Goal: Information Seeking & Learning: Check status

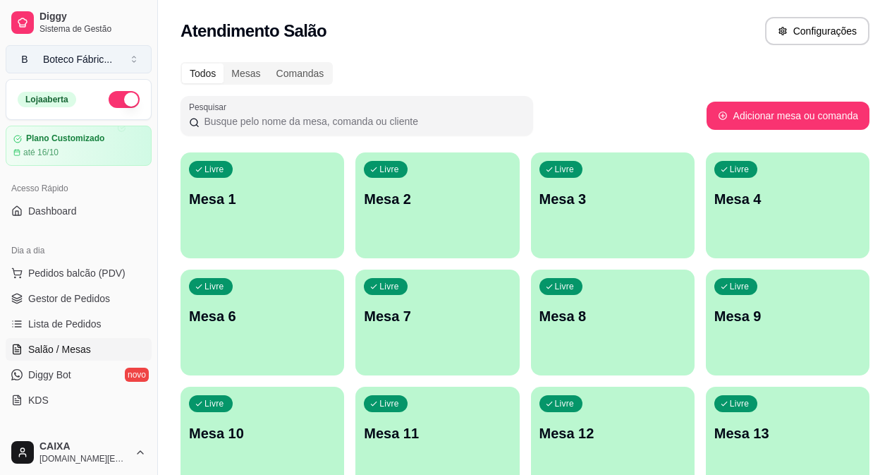
click at [68, 59] on div "Boteco Fábric ..." at bounding box center [77, 59] width 69 height 14
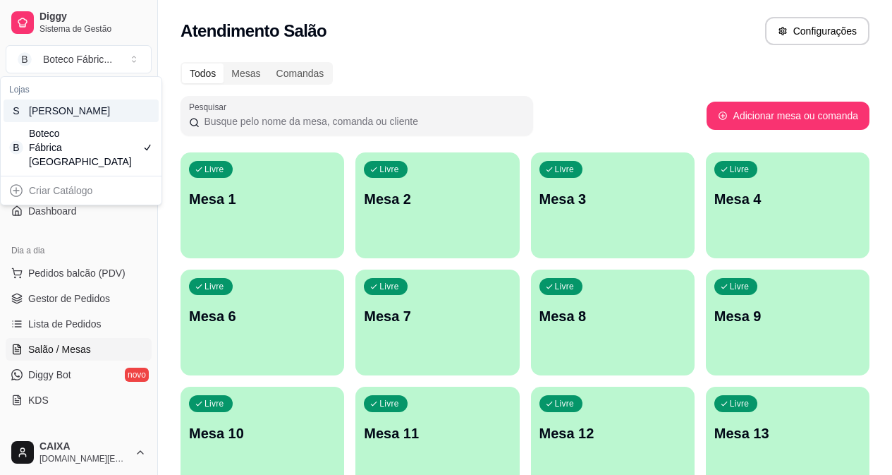
click at [90, 118] on div "[PERSON_NAME]" at bounding box center [60, 111] width 63 height 14
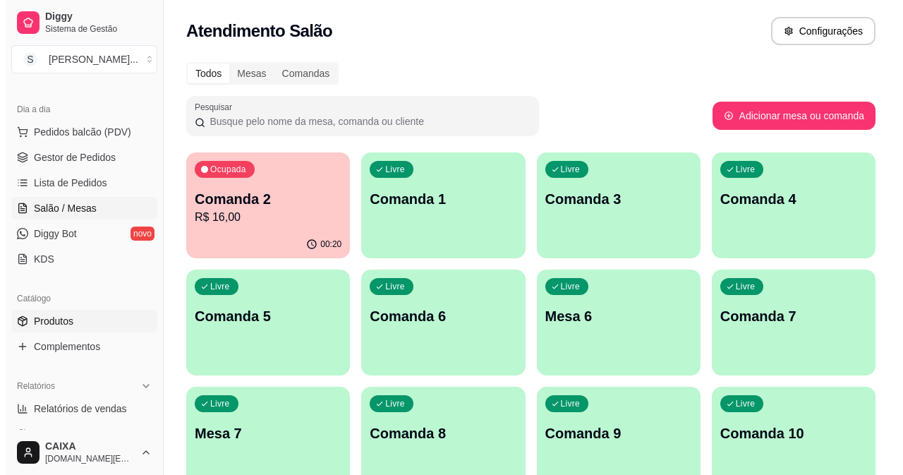
scroll to position [282, 0]
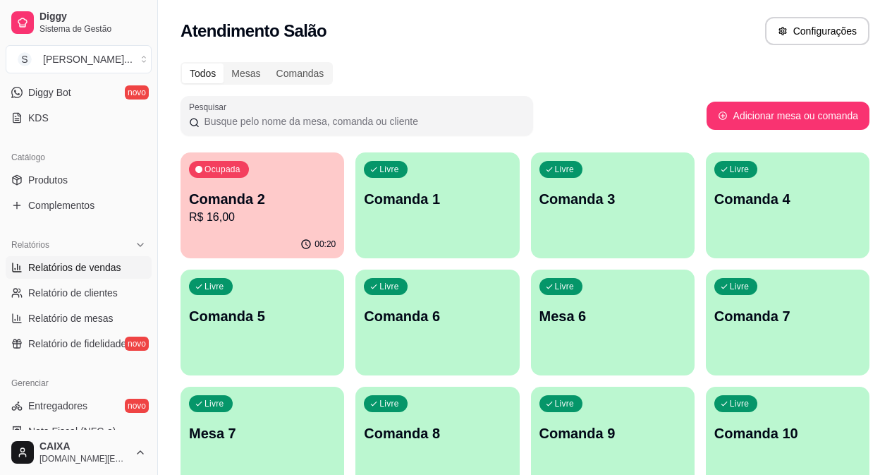
click at [95, 263] on span "Relatórios de vendas" at bounding box center [74, 267] width 93 height 14
select select "ALL"
select select "0"
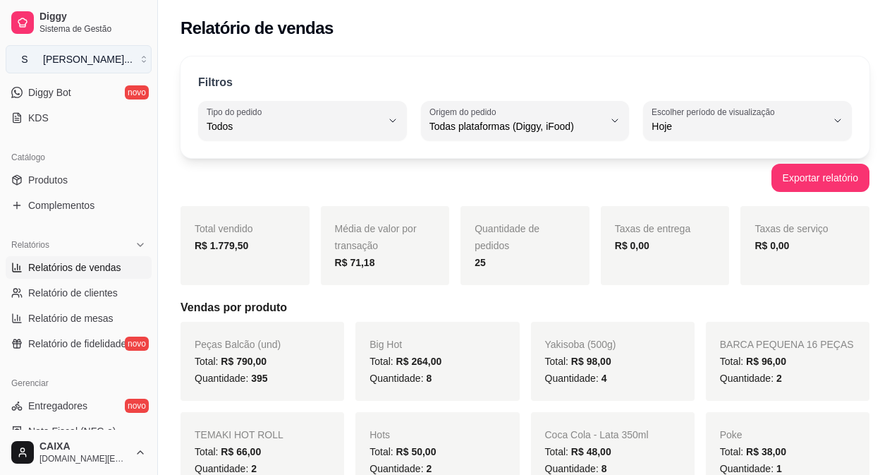
click at [90, 58] on div "[PERSON_NAME] ..." at bounding box center [88, 59] width 90 height 14
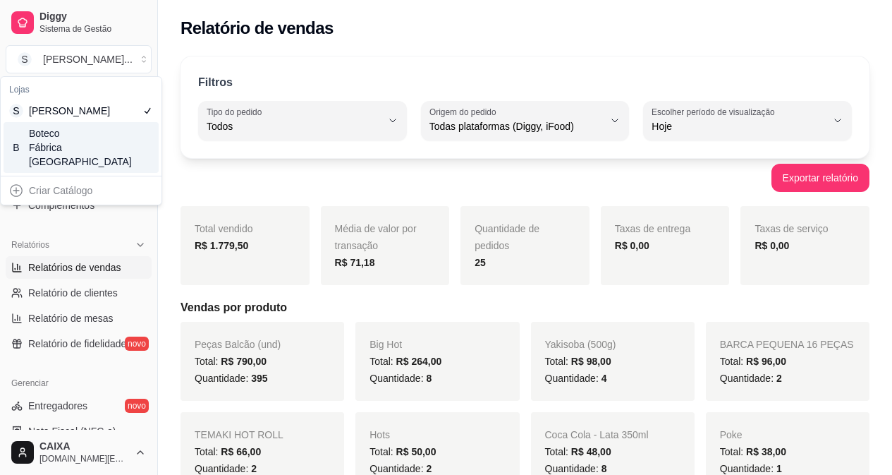
click at [68, 153] on div "Boteco Fábrica [GEOGRAPHIC_DATA]" at bounding box center [60, 147] width 63 height 42
